Goal: Find specific page/section: Find specific page/section

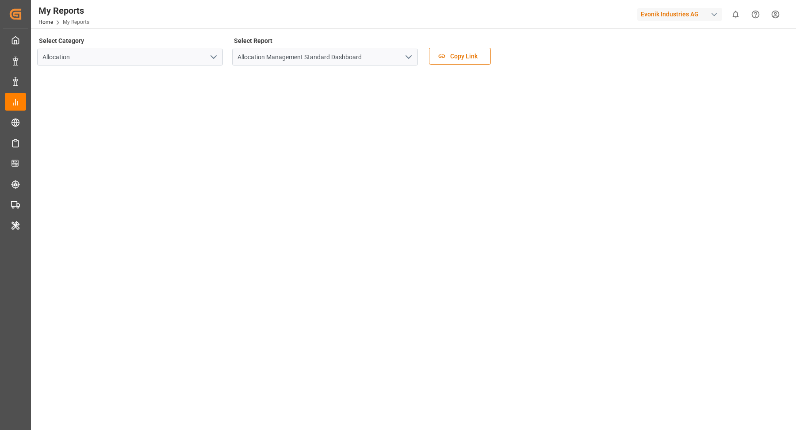
click at [673, 13] on div "Evonik Industries AG" at bounding box center [679, 14] width 85 height 13
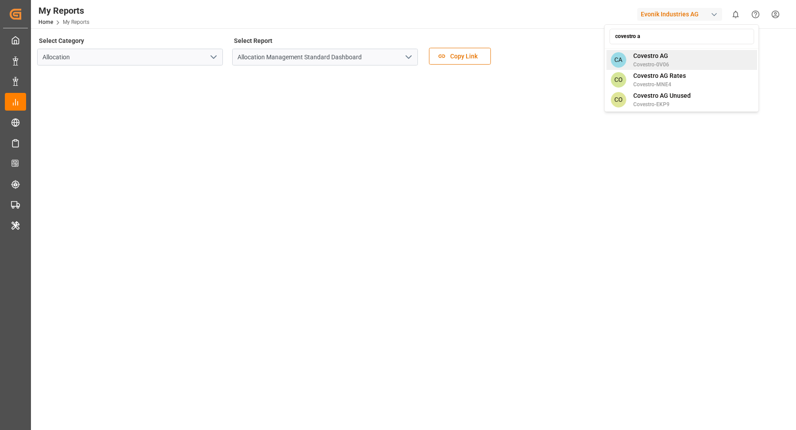
type input "covestro a"
click at [659, 60] on span "Covestro AG" at bounding box center [651, 55] width 36 height 9
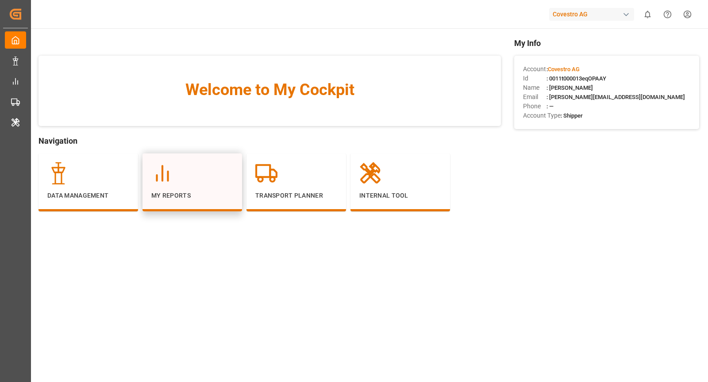
click at [196, 170] on div at bounding box center [192, 173] width 82 height 22
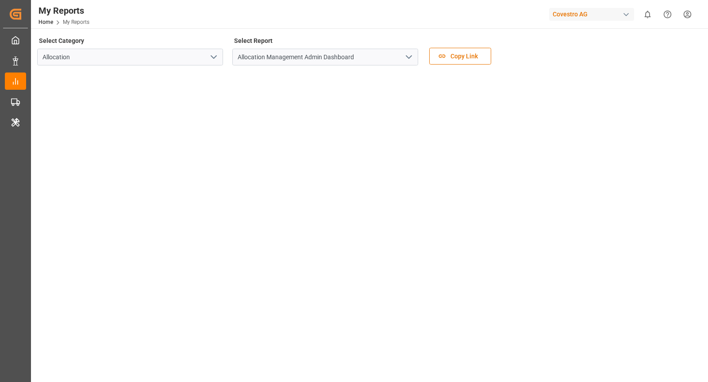
click at [407, 61] on icon "open menu" at bounding box center [408, 57] width 11 height 11
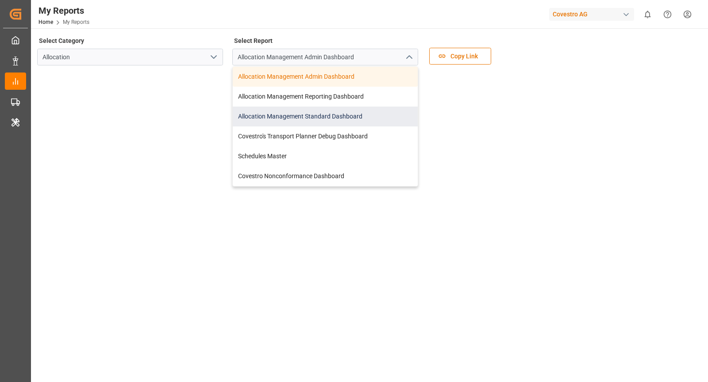
click at [356, 119] on div "Allocation Management Standard Dashboard" at bounding box center [325, 117] width 185 height 20
